Goal: Task Accomplishment & Management: Manage account settings

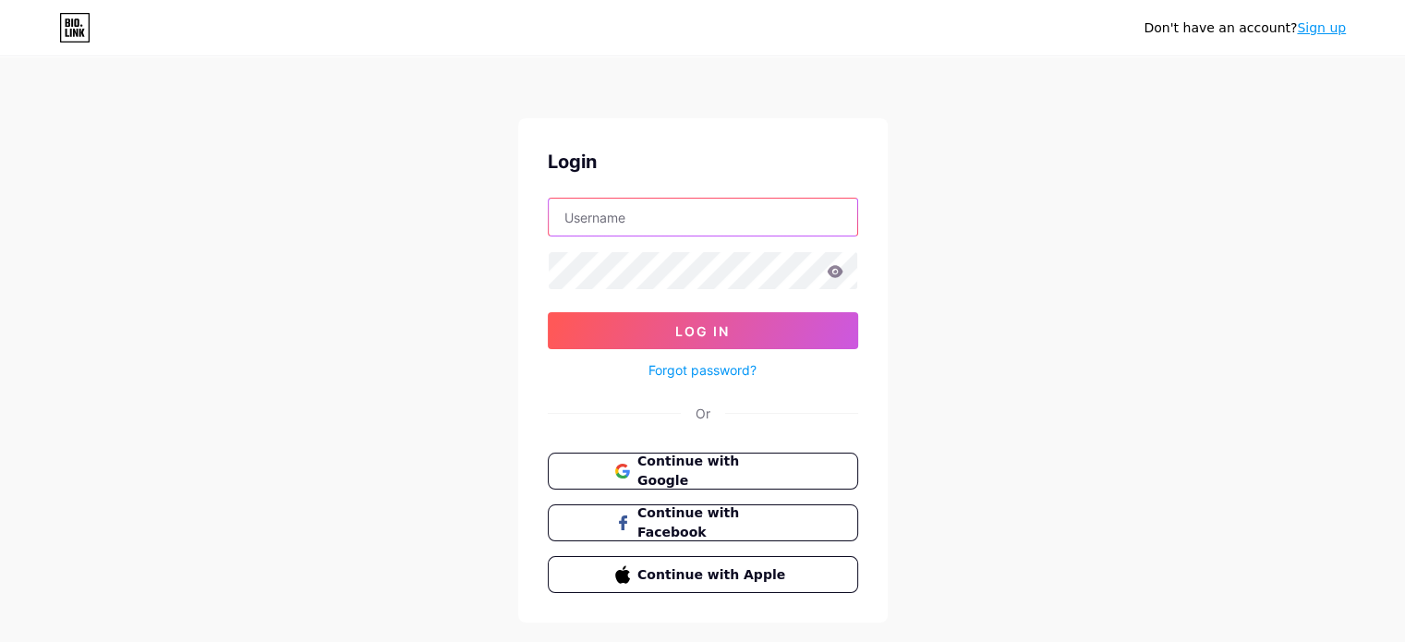
click at [667, 224] on input "text" at bounding box center [703, 217] width 309 height 37
click at [697, 476] on span "Continue with Google" at bounding box center [713, 472] width 154 height 40
click at [660, 474] on span "Continue with Google" at bounding box center [713, 471] width 152 height 39
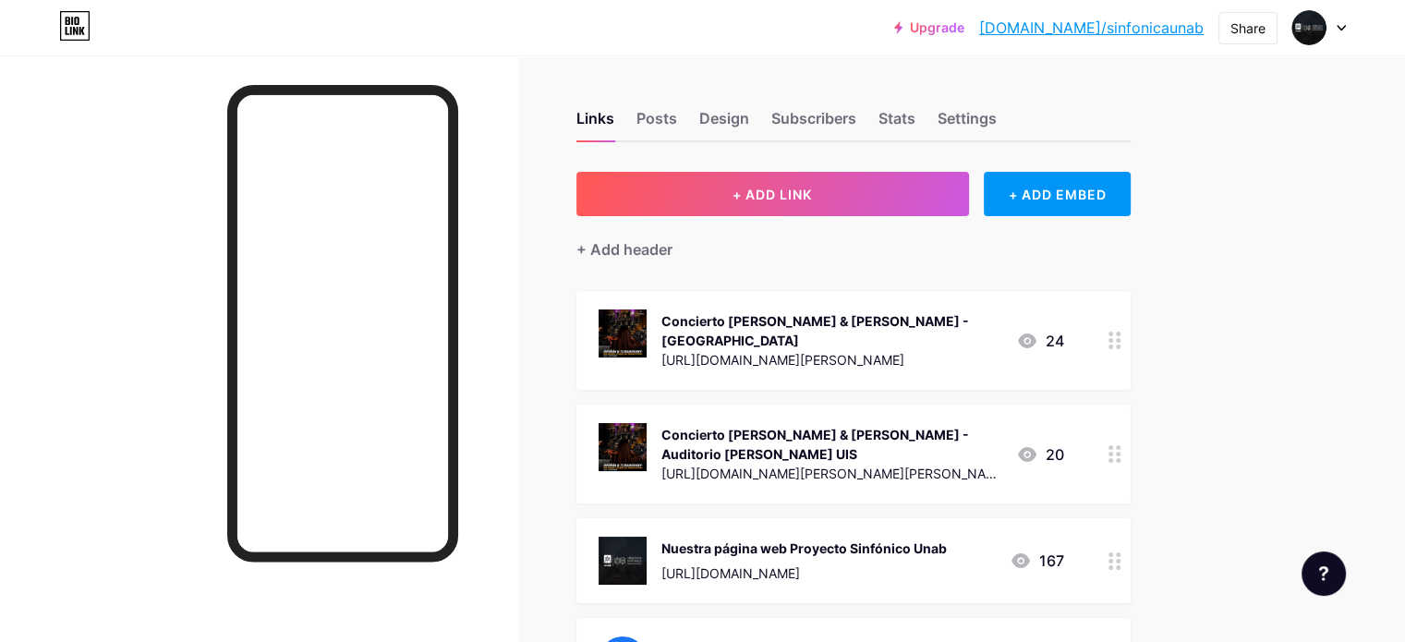
click at [729, 346] on div "Concierto Dvorák & Tchaikovsky - Teatro Santander https://welcu.com/asdaaaaaasd…" at bounding box center [800, 340] width 403 height 62
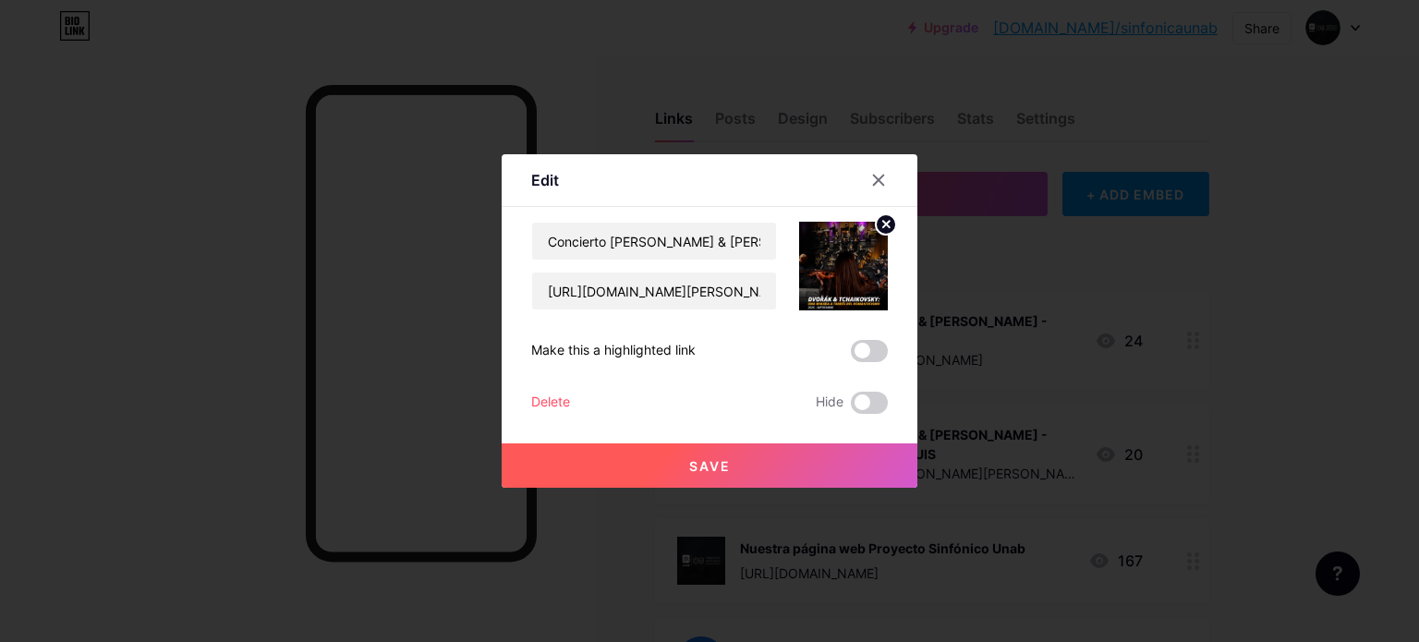
click at [559, 398] on div "Delete" at bounding box center [550, 403] width 39 height 22
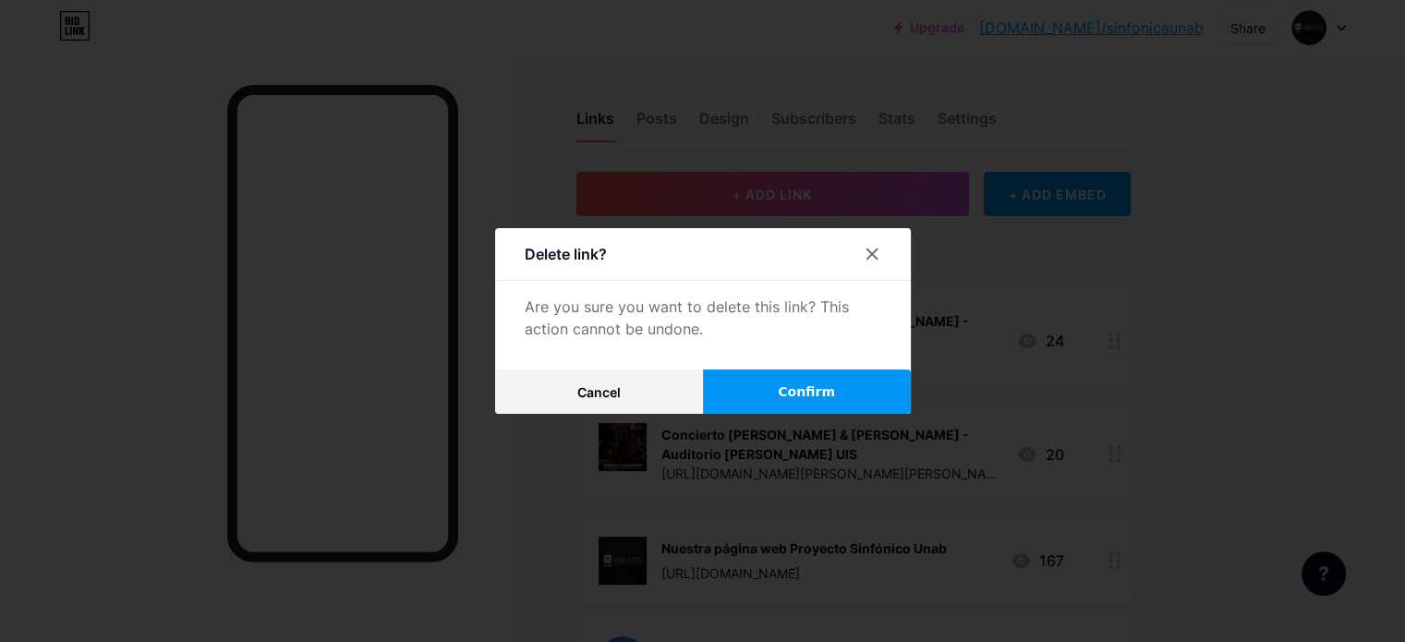
click at [871, 397] on button "Confirm" at bounding box center [807, 391] width 208 height 44
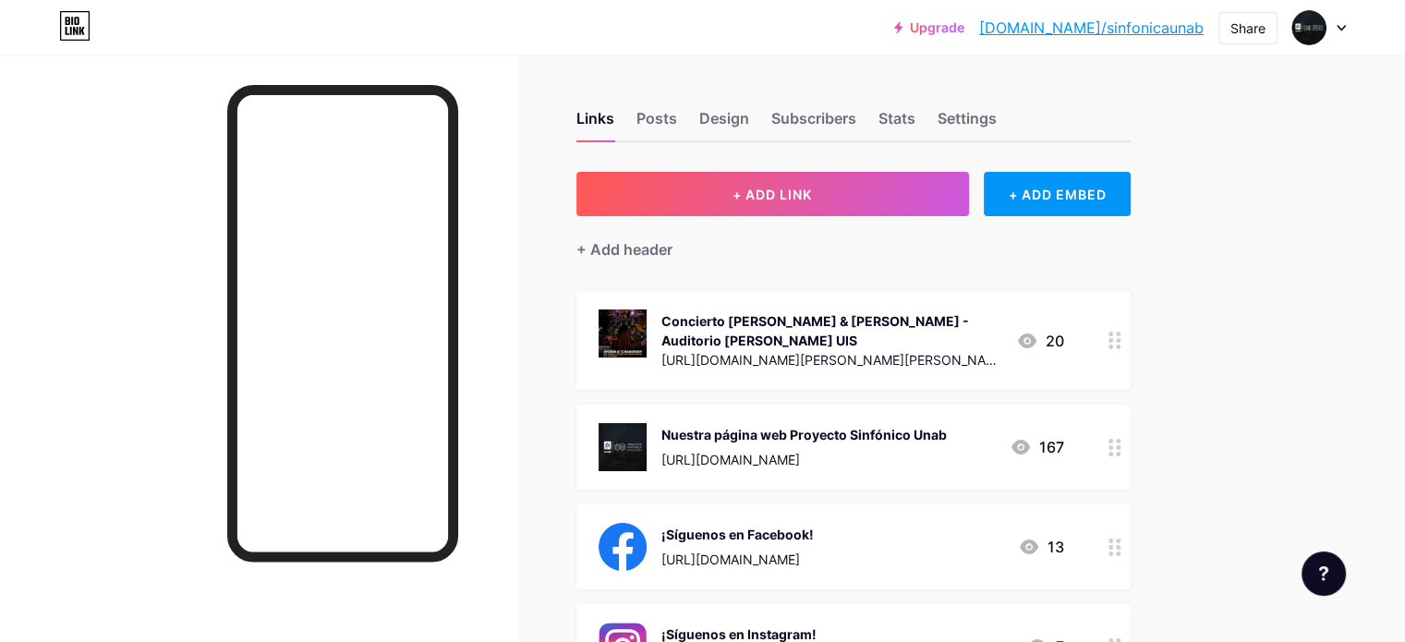
click at [846, 366] on div "https://welcu.com/auditorio-luis-a-calvo-uis/dvorak-y-tchaikovsky-una-mirada-a-…" at bounding box center [831, 359] width 340 height 19
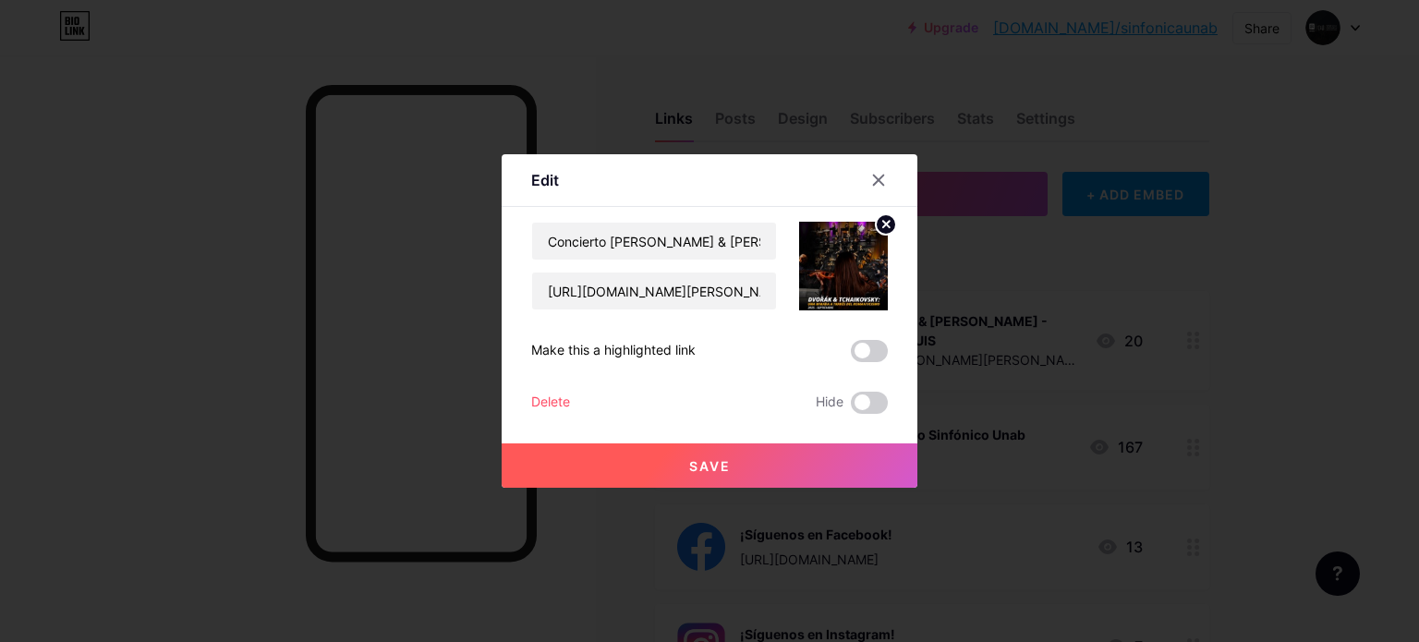
click at [536, 414] on div "Save" at bounding box center [710, 451] width 416 height 74
click at [548, 405] on div "Delete" at bounding box center [550, 403] width 39 height 22
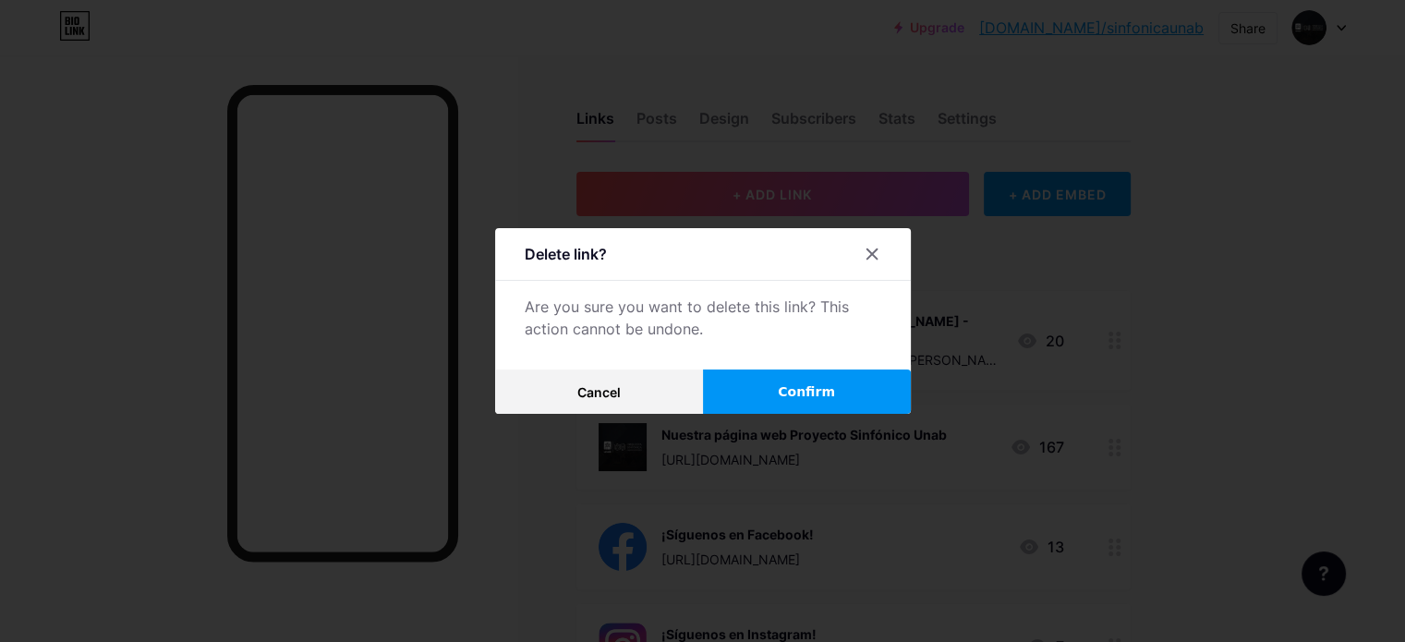
click at [794, 373] on button "Confirm" at bounding box center [807, 391] width 208 height 44
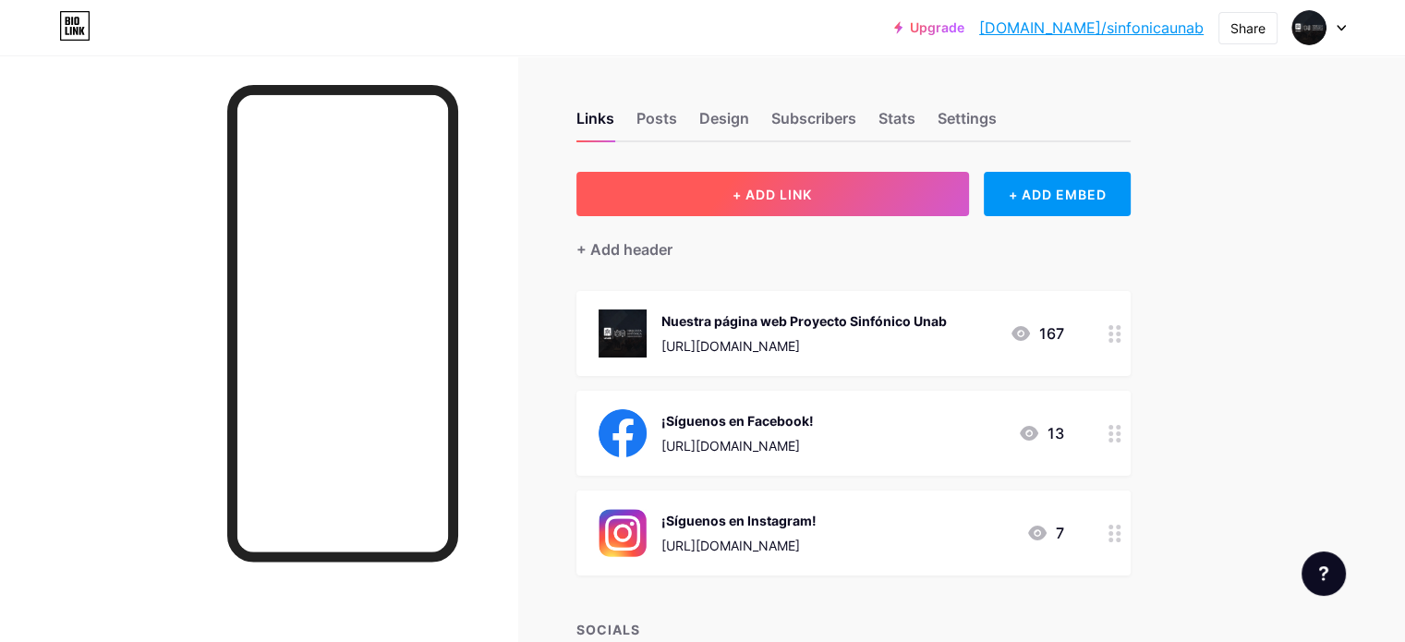
click at [903, 193] on button "+ ADD LINK" at bounding box center [772, 194] width 393 height 44
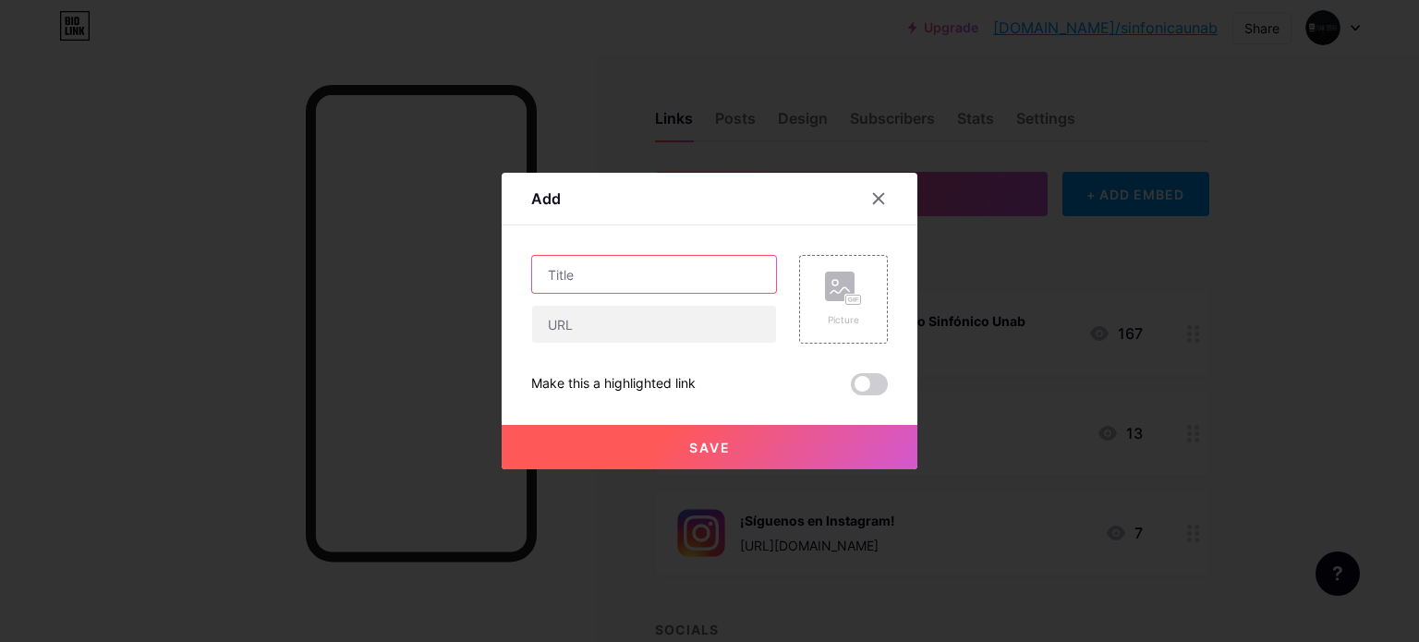
click at [728, 272] on input "text" at bounding box center [654, 274] width 244 height 37
type input "Concierto "La Colombia Viva" Auditorio Luis A. Calvo"
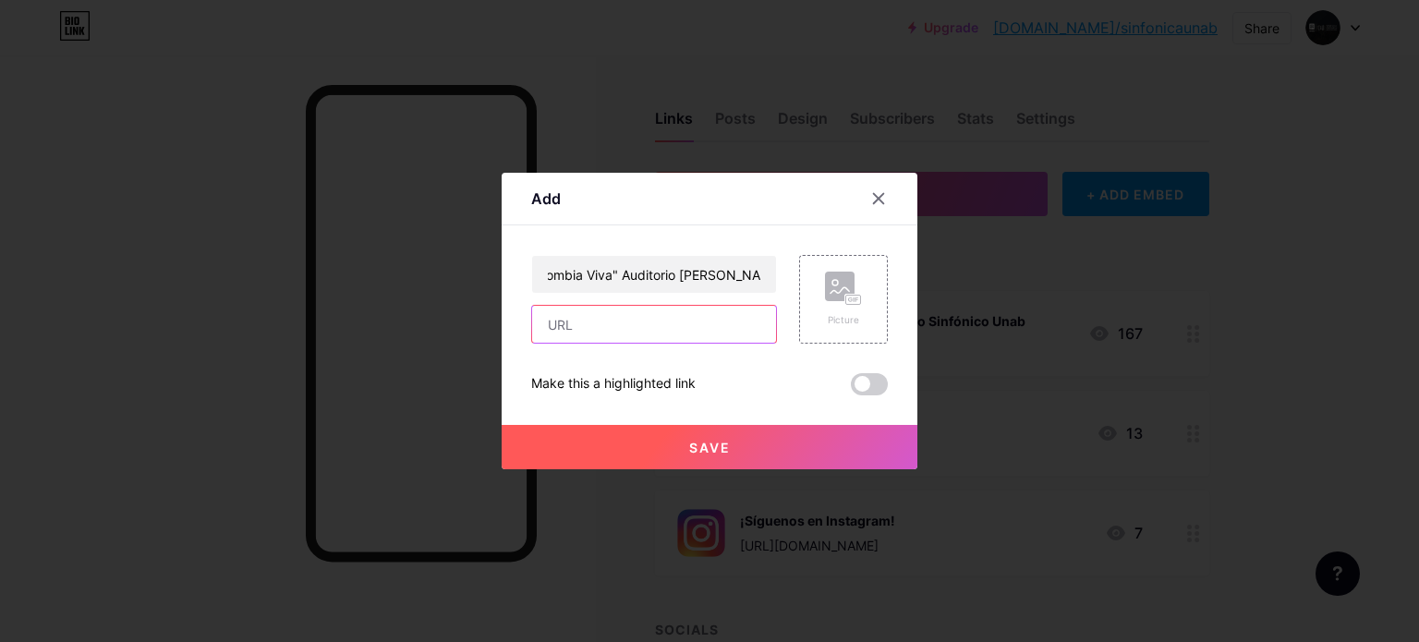
click at [669, 329] on input "text" at bounding box center [654, 324] width 244 height 37
paste input "https://docs.google.com/document/d/1VQM2COdh-o6MHiyBXd5Oaq8pmJWWzUs6-HzOo5etLNg…"
type input "https://docs.google.com/document/d/1VQM2COdh-o6MHiyBXd5Oaq8pmJWWzUs6-HzOo5etLNg…"
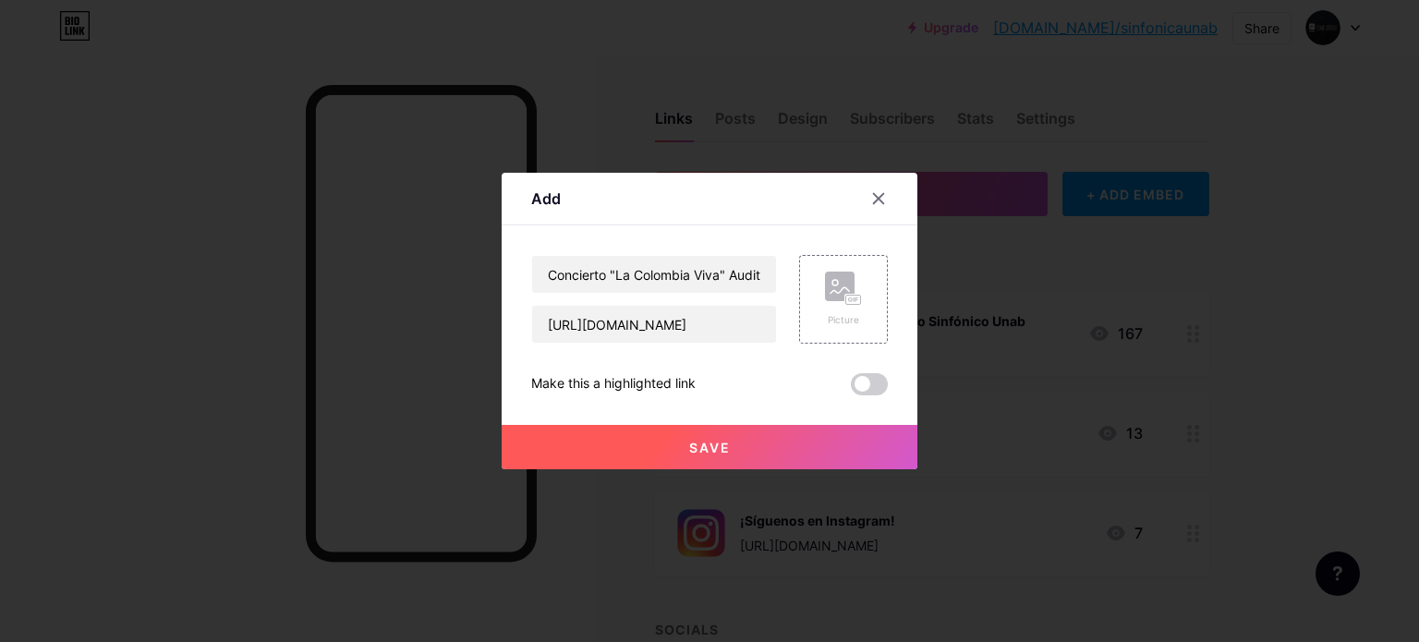
click at [764, 436] on button "Save" at bounding box center [710, 447] width 416 height 44
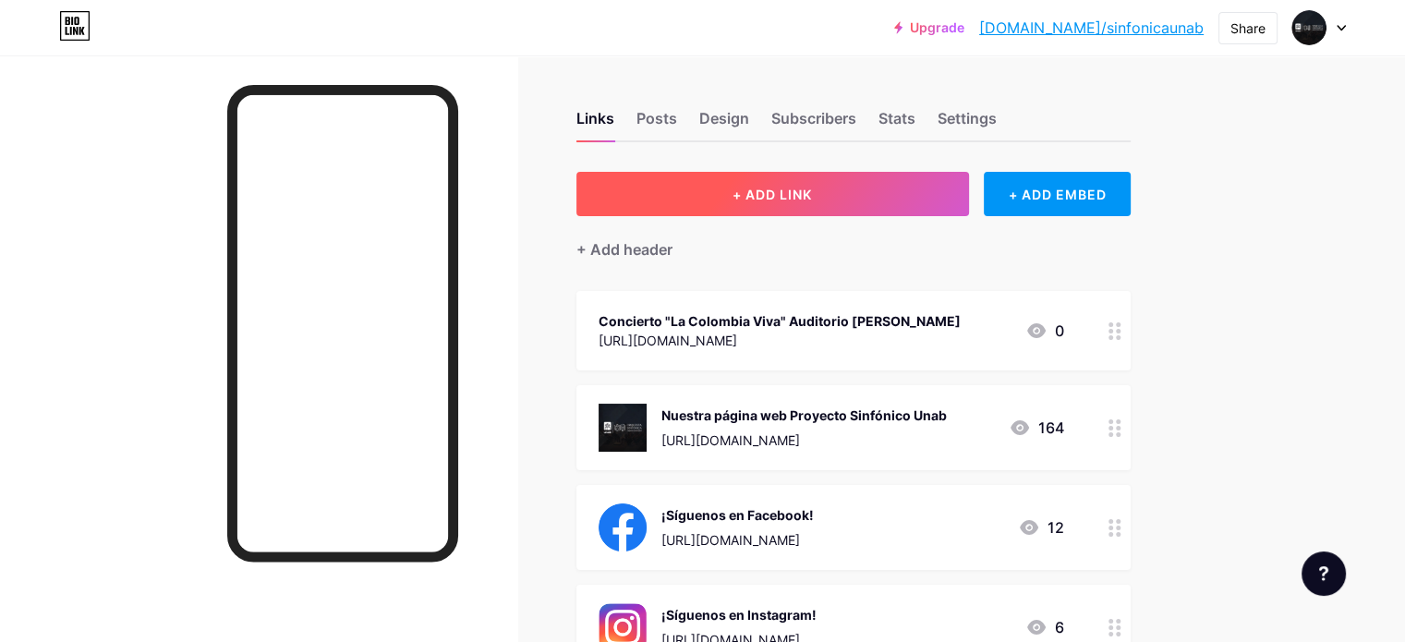
click at [812, 189] on span "+ ADD LINK" at bounding box center [772, 195] width 79 height 16
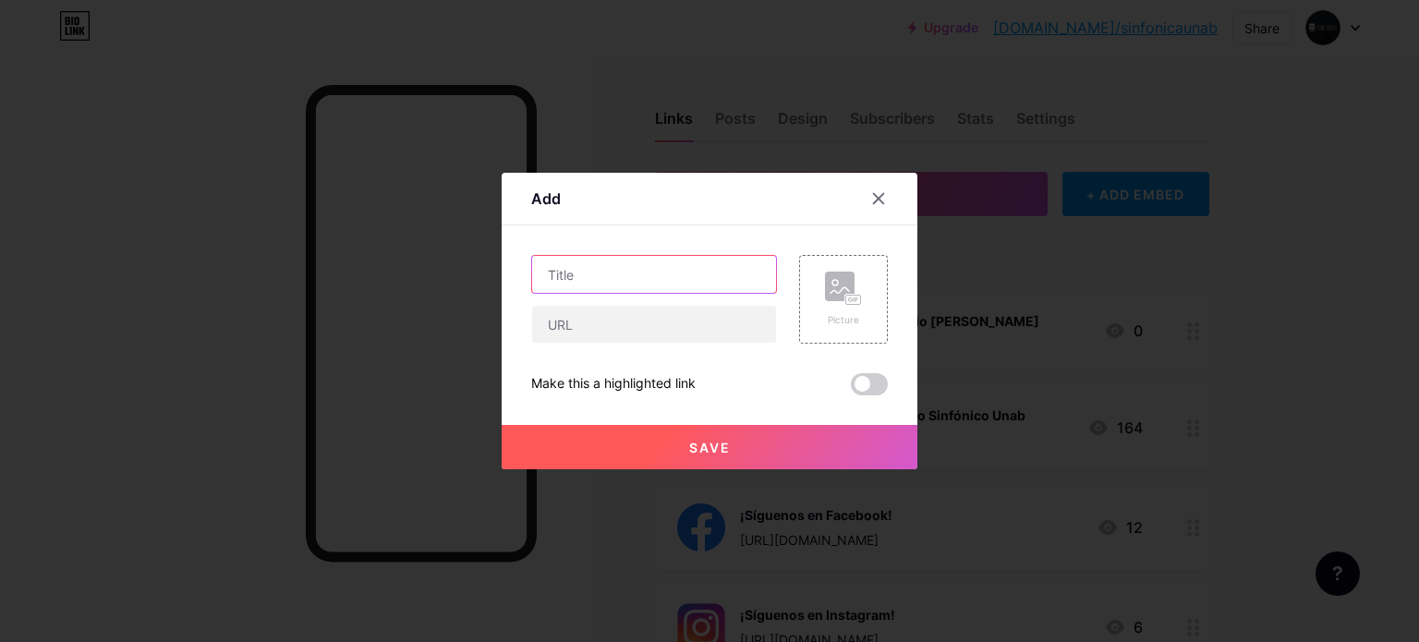
click at [639, 286] on input "text" at bounding box center [654, 274] width 244 height 37
type input "Concierto "La Colombia Viva" Teatro Santander"
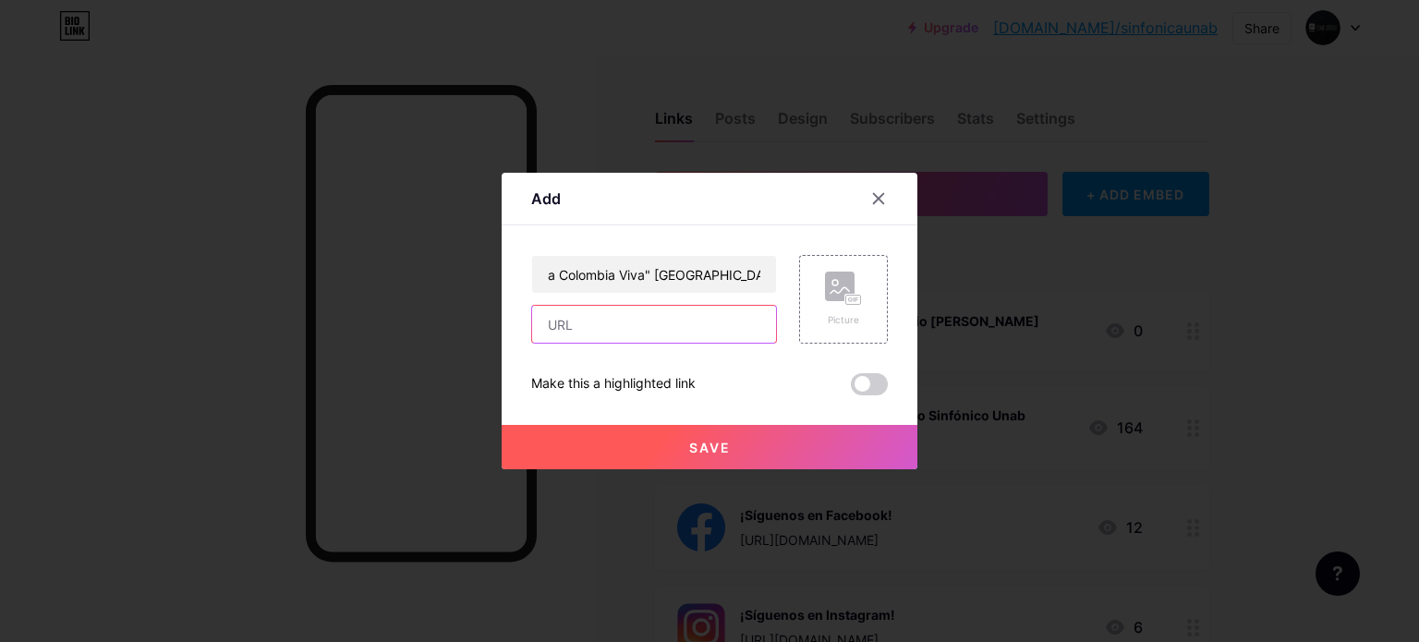
click at [617, 321] on input "text" at bounding box center [654, 324] width 244 height 37
paste input "https://welcu.com/asdaaaaaasd/la-colombia-viva-sexto-programa-2025-teatro-santa…"
type input "https://welcu.com/asdaaaaaasd/la-colombia-viva-sexto-programa-2025-teatro-santa…"
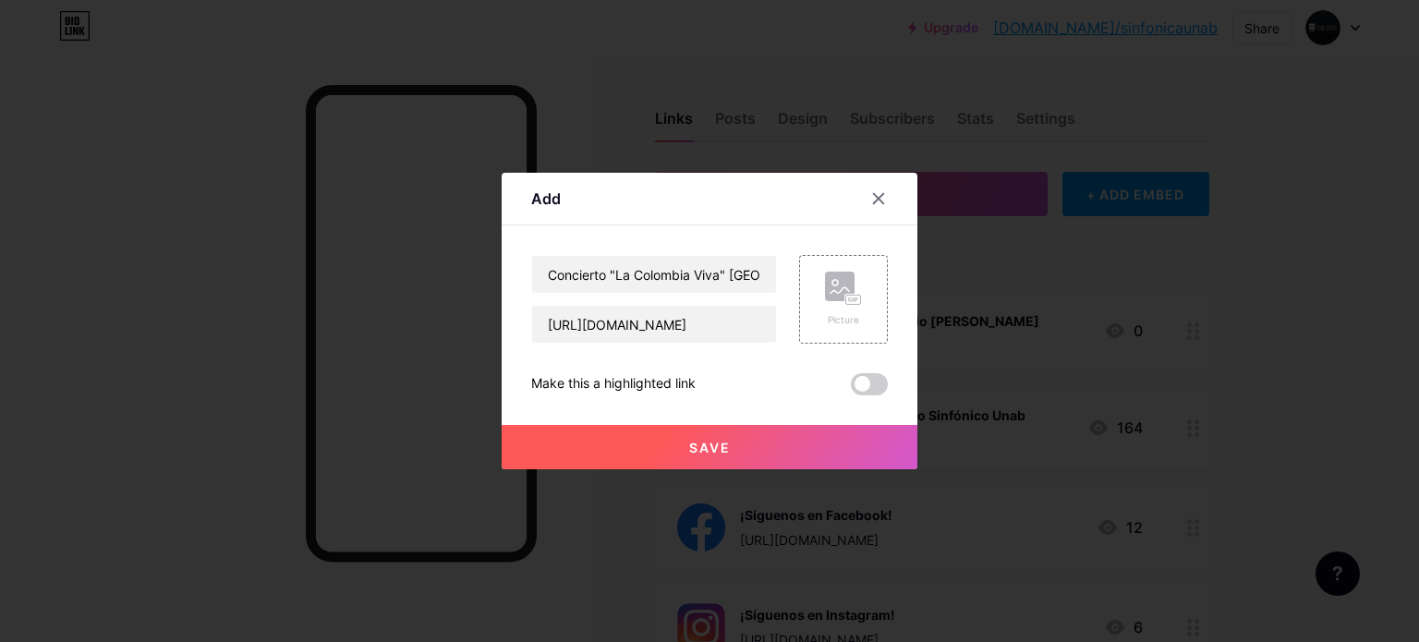
click at [732, 454] on button "Save" at bounding box center [710, 447] width 416 height 44
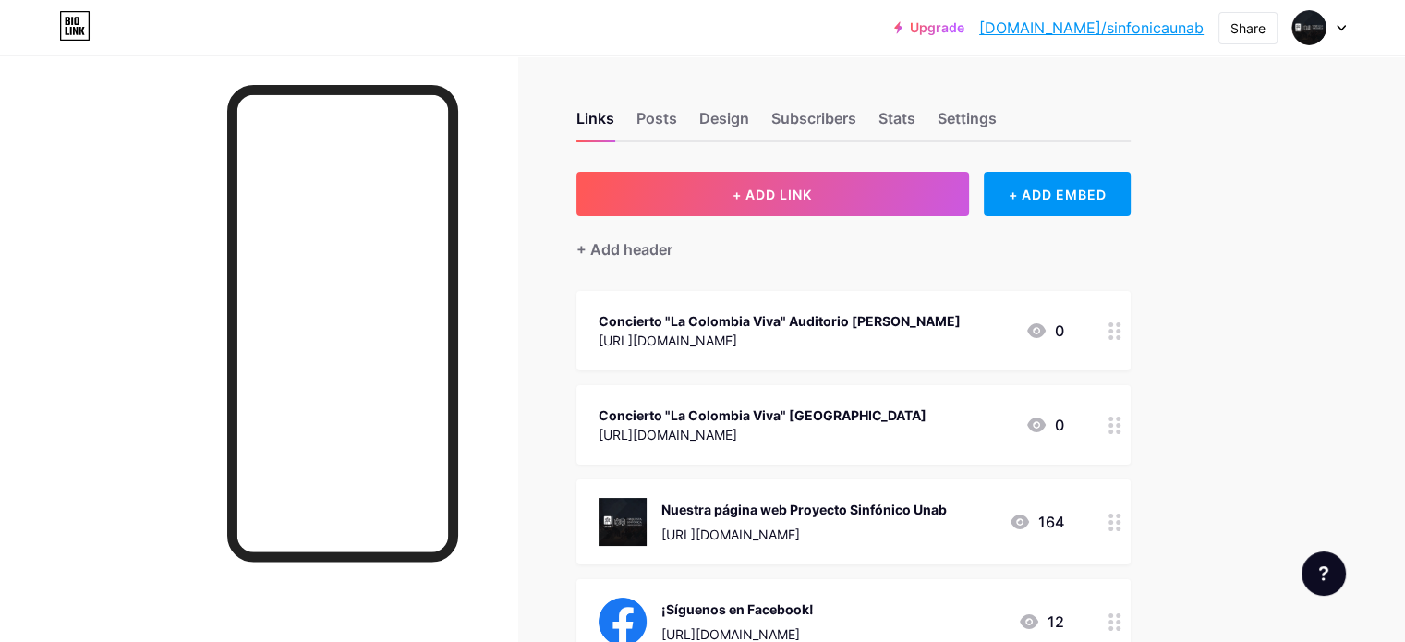
click at [924, 321] on div "Concierto "La Colombia Viva" Auditorio Luis A. Calvo" at bounding box center [780, 320] width 362 height 19
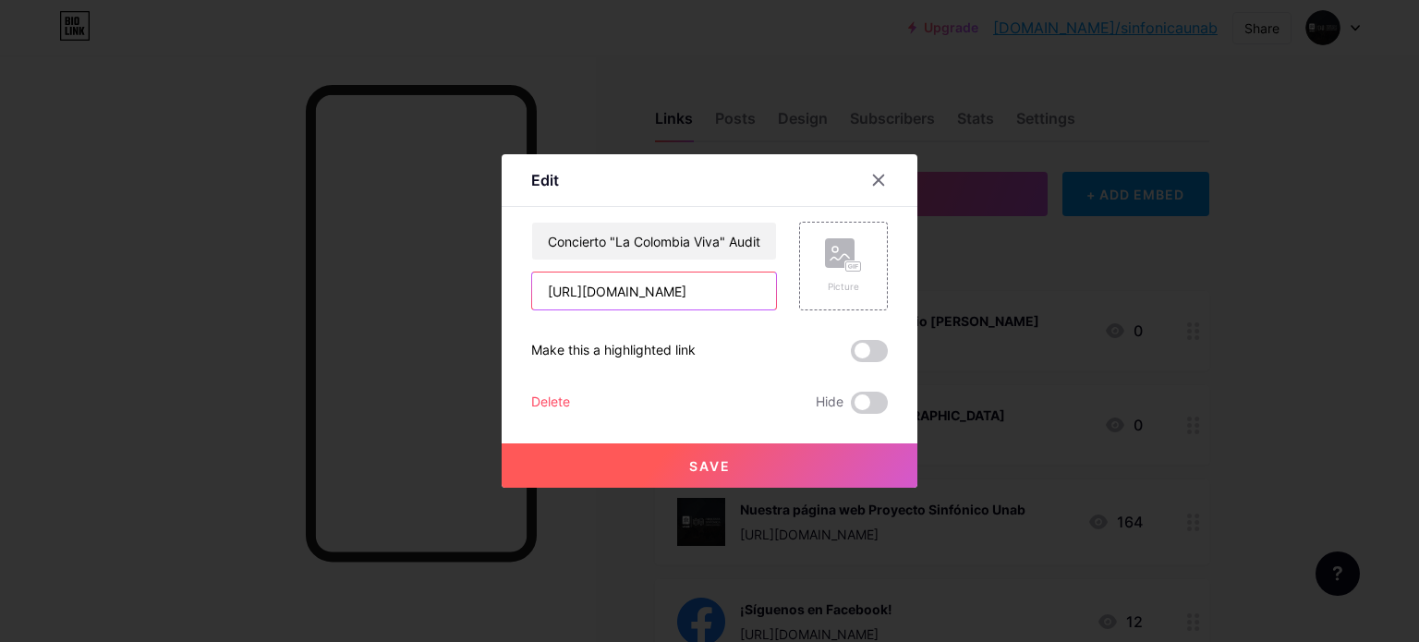
click at [750, 295] on input "https://docs.google.com/document/d/1VQM2COdh-o6MHiyBXd5Oaq8pmJWWzUs6-HzOo5etLNg…" at bounding box center [654, 291] width 244 height 37
drag, startPoint x: 760, startPoint y: 287, endPoint x: 479, endPoint y: 306, distance: 281.4
click at [476, 300] on div "Edit Content YouTube Play YouTube video without leaving your page. ADD Vimeo Pl…" at bounding box center [709, 321] width 1419 height 642
type input "t/d/1VQM2COdh-o6MHiyBXd5Oaq8pmJWWzUs6-HzOo5etLNg/edit?usp=sharing"
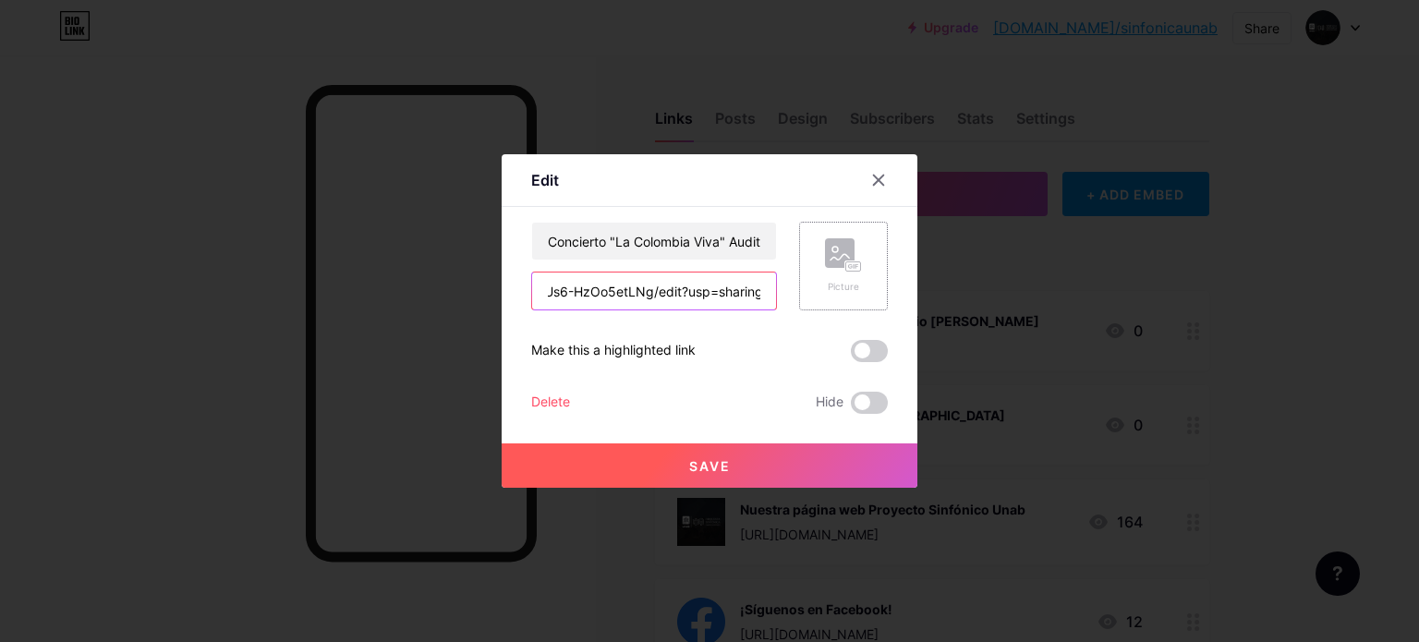
drag, startPoint x: 536, startPoint y: 294, endPoint x: 857, endPoint y: 284, distance: 321.6
click at [857, 284] on div "Concierto "La Colombia Viva" Auditorio Luis A. Calvo t/d/1VQM2COdh-o6MHiyBXd5Oa…" at bounding box center [709, 266] width 357 height 89
paste input "https://welcu.com/auditorio-luis-a-calvo-uis/la-colombia-viva"
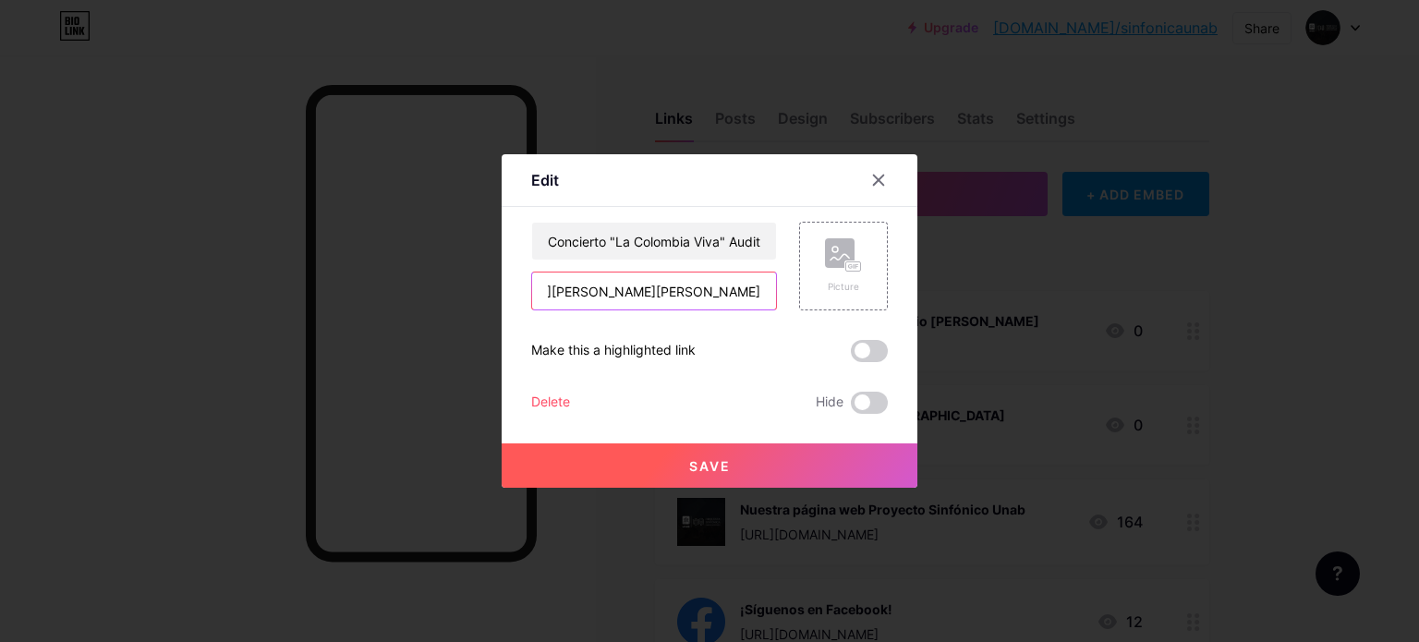
type input "https://welcu.com/auditorio-luis-a-calvo-uis/la-colombia-viva"
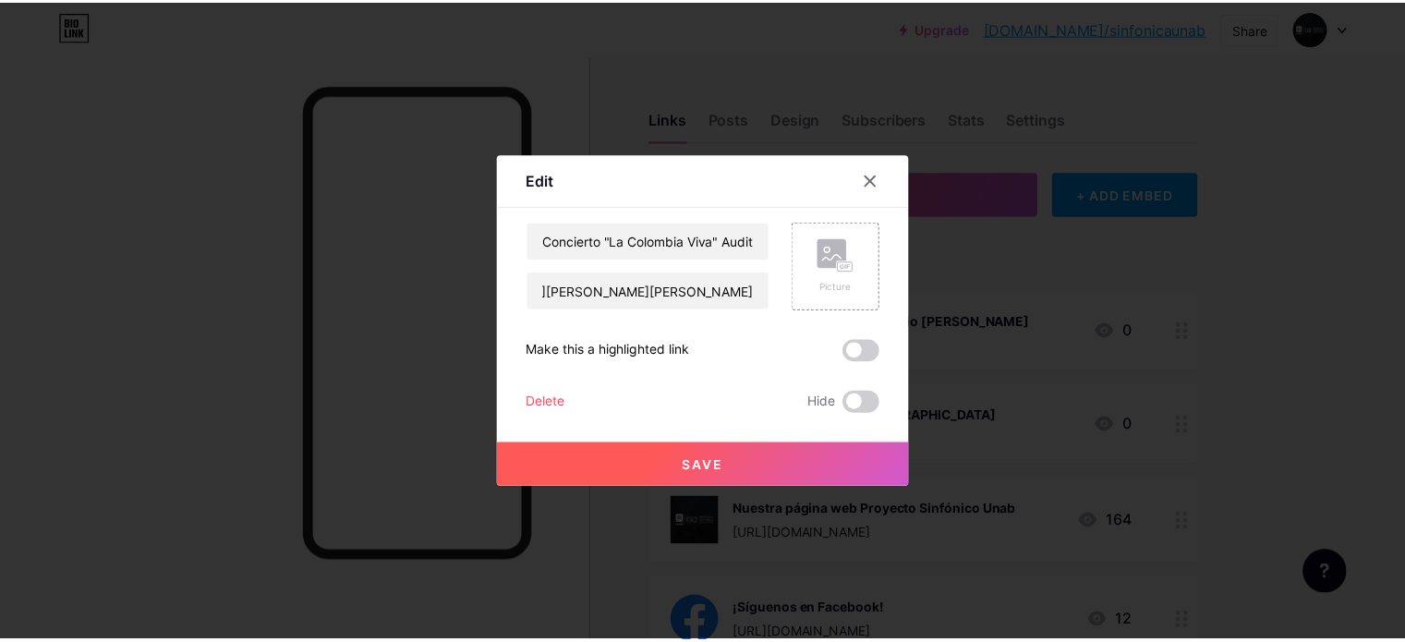
scroll to position [0, 0]
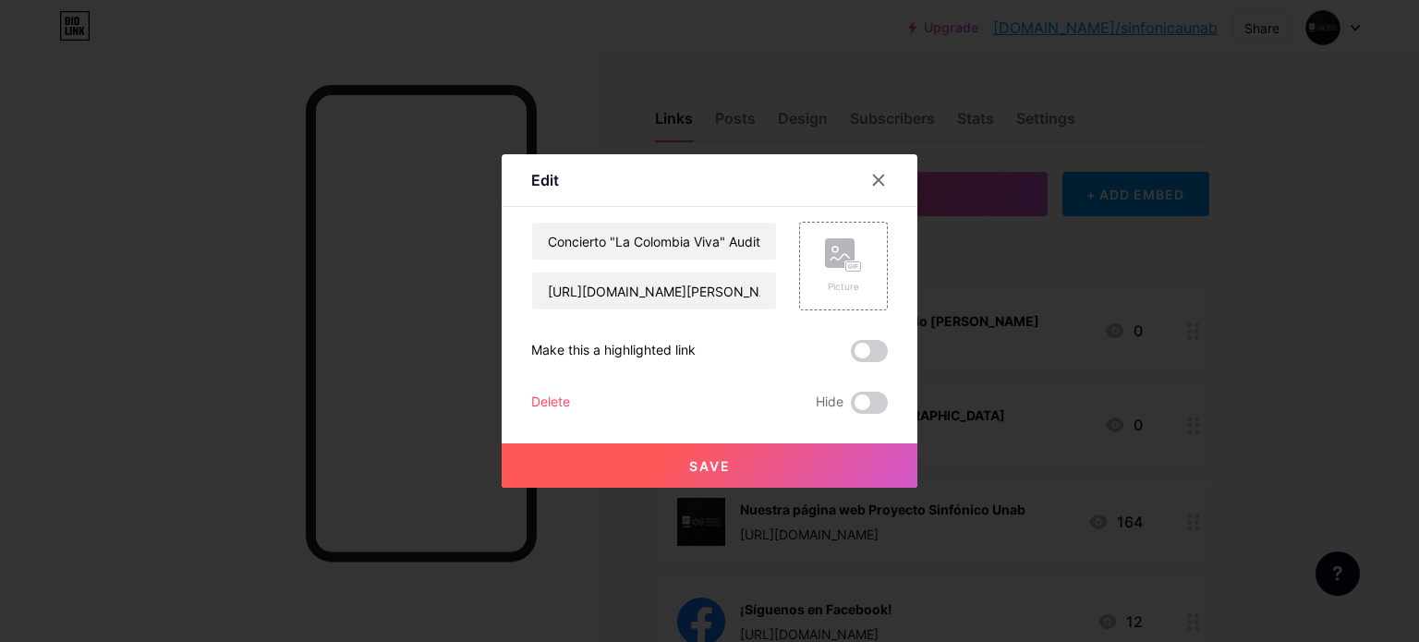
click at [729, 454] on button "Save" at bounding box center [710, 465] width 416 height 44
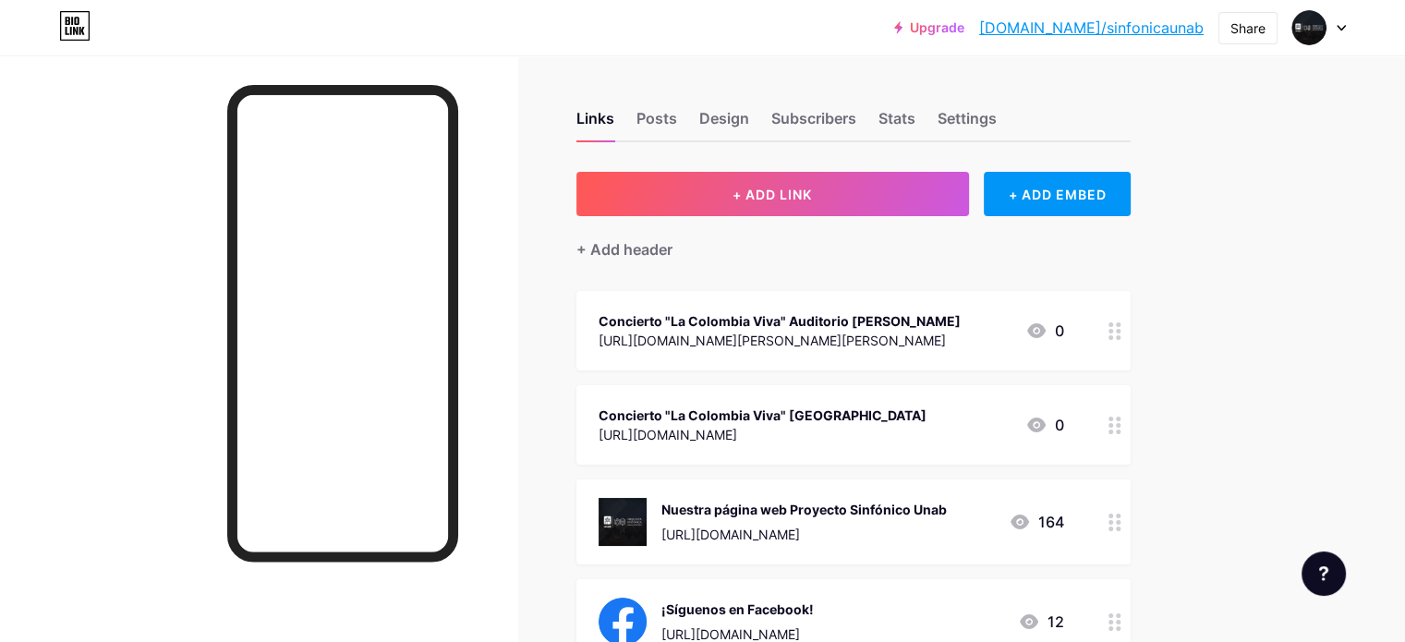
click at [810, 341] on div "https://welcu.com/auditorio-luis-a-calvo-uis/la-colombia-viva" at bounding box center [780, 340] width 362 height 19
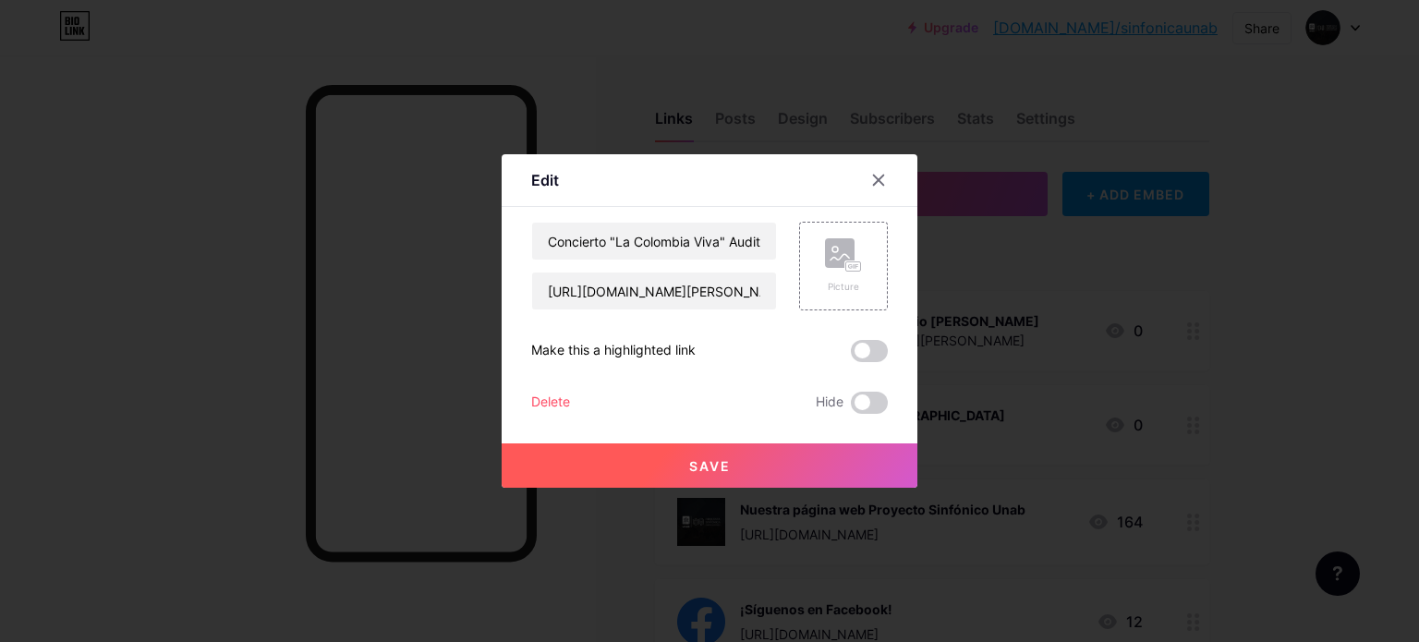
click at [728, 458] on span "Save" at bounding box center [710, 466] width 42 height 16
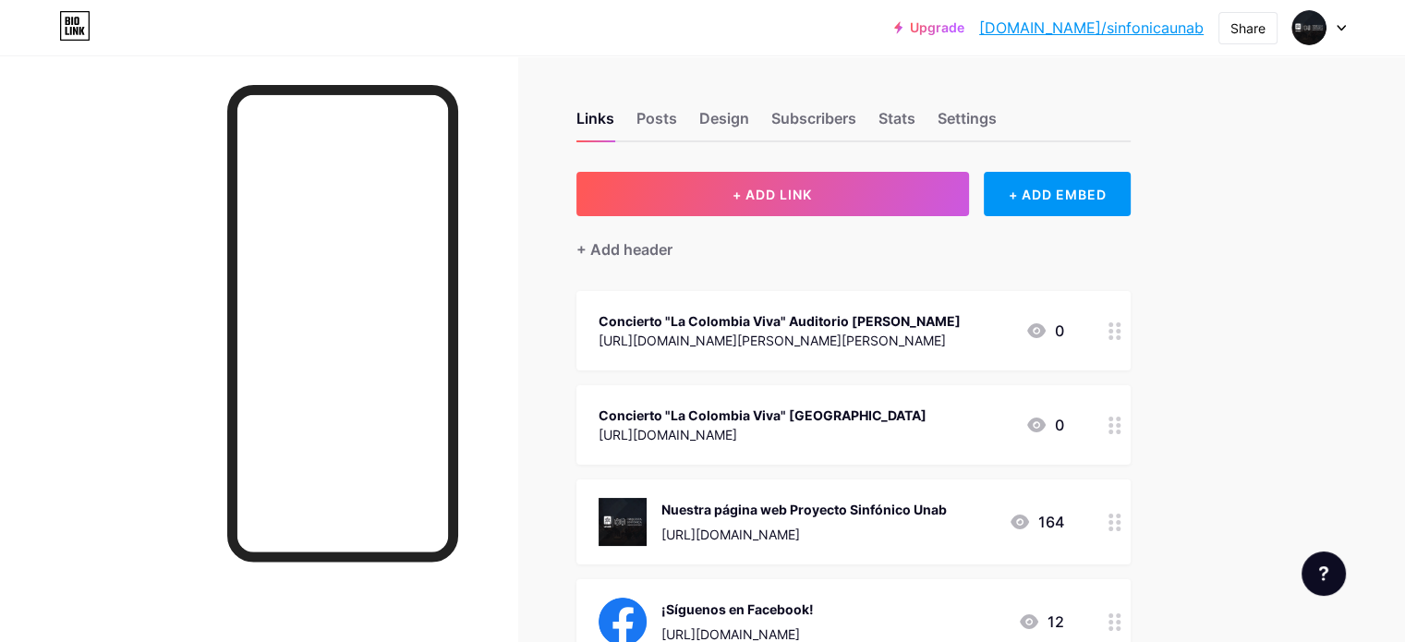
click at [600, 401] on div "Links Posts Design Subscribers Stats Settings + ADD LINK + ADD EMBED + Add head…" at bounding box center [604, 517] width 1208 height 924
